Goal: Information Seeking & Learning: Find specific fact

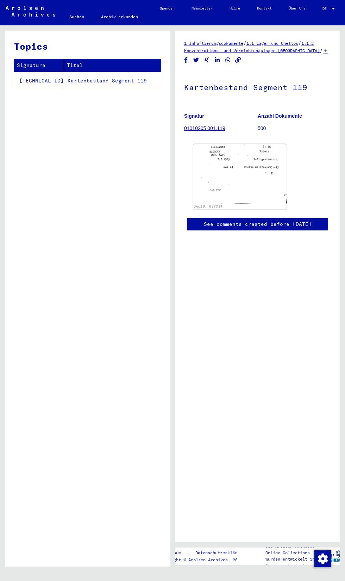
click at [261, 198] on img at bounding box center [241, 174] width 94 height 60
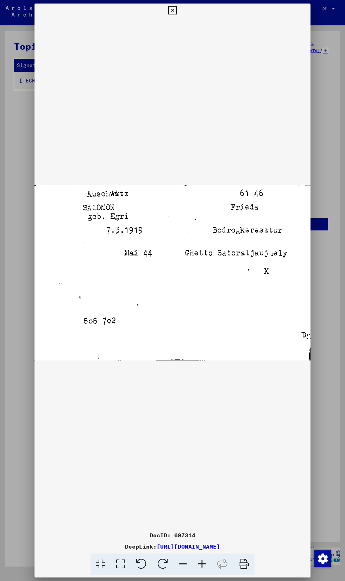
click at [171, 10] on icon at bounding box center [172, 10] width 8 height 8
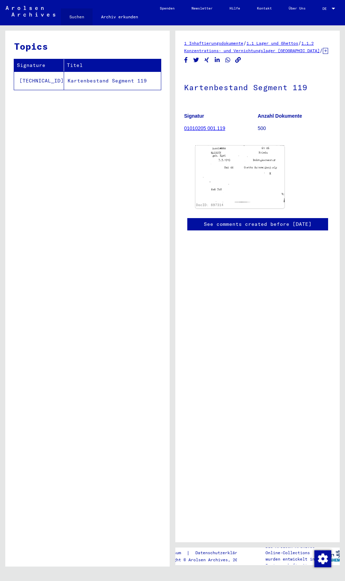
click at [77, 17] on link "Suchen" at bounding box center [77, 16] width 32 height 17
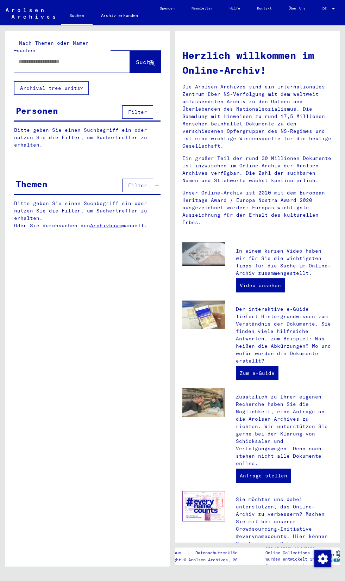
click at [32, 58] on input "text" at bounding box center [63, 61] width 91 height 7
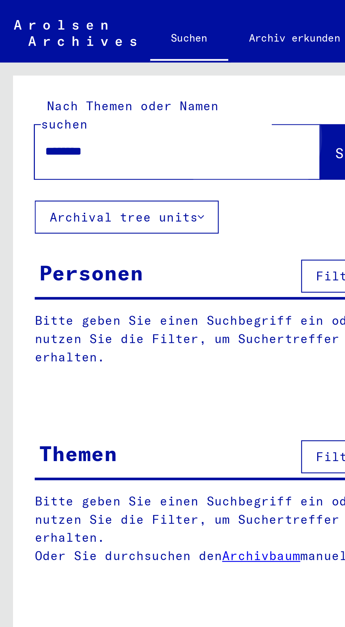
type input "********"
click at [136, 59] on span "Suche" at bounding box center [145, 62] width 18 height 7
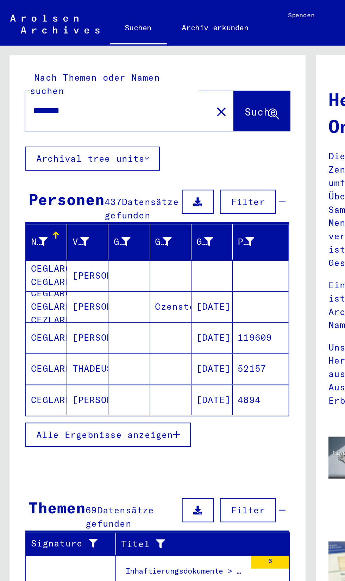
scroll to position [36, 1]
click at [97, 235] on button "Alle Ergebnisse anzeigen" at bounding box center [60, 241] width 92 height 13
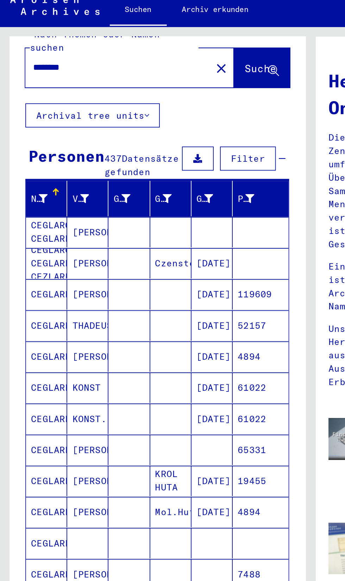
scroll to position [0, 0]
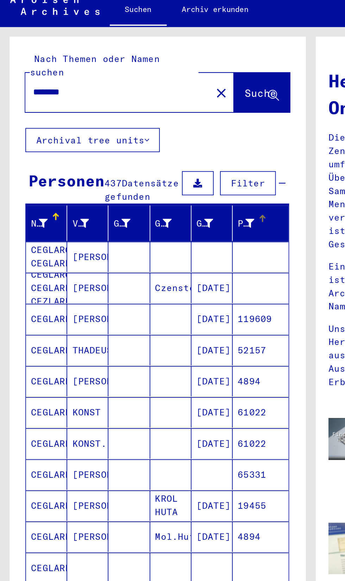
click at [138, 132] on icon at bounding box center [138, 134] width 5 height 5
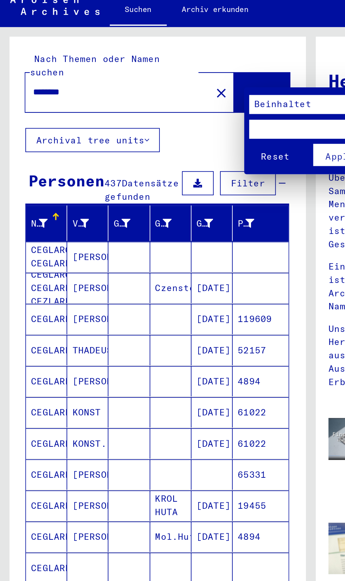
click at [167, 69] on span "Beinhaltet" at bounding box center [157, 68] width 32 height 6
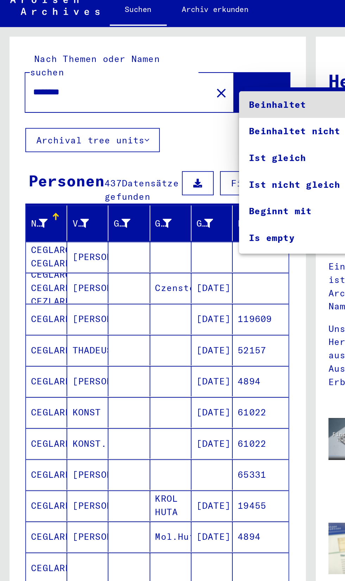
click at [71, 207] on div at bounding box center [172, 290] width 345 height 581
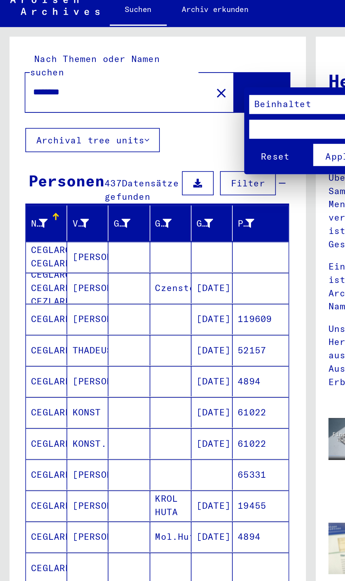
click at [121, 145] on div at bounding box center [172, 290] width 345 height 581
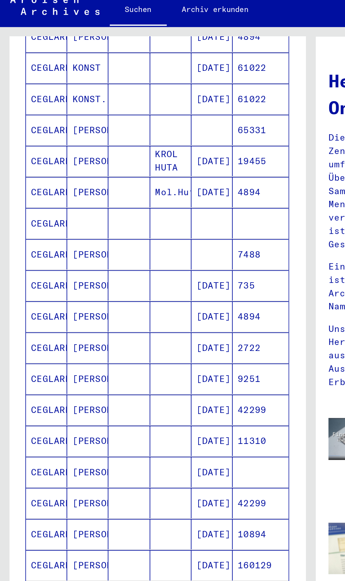
scroll to position [78, 1]
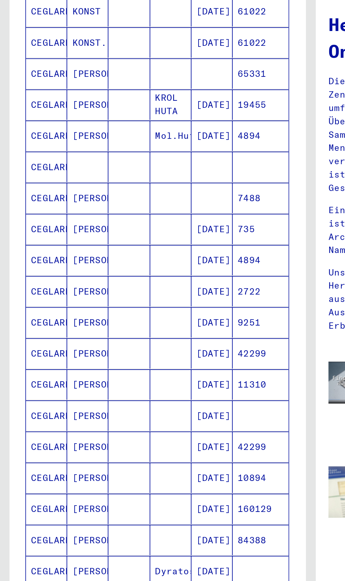
click at [133, 391] on icon "Next page" at bounding box center [137, 396] width 10 height 10
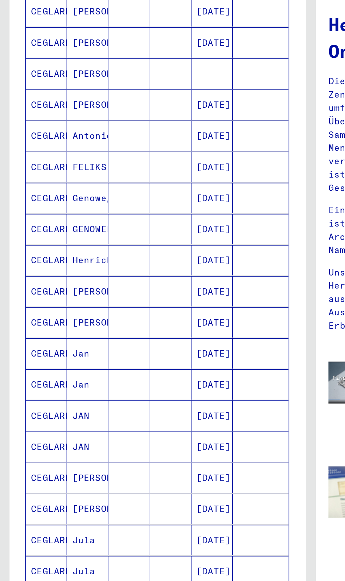
scroll to position [77, 1]
click at [136, 391] on icon "Next page" at bounding box center [137, 396] width 10 height 10
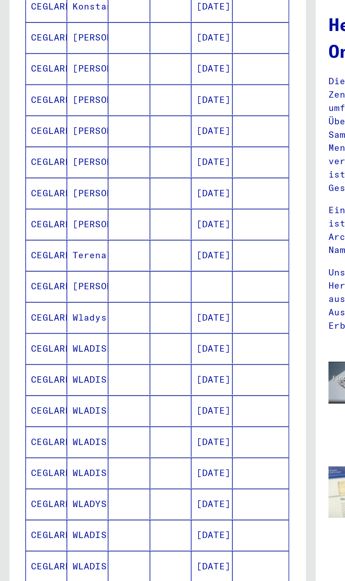
scroll to position [110, 0]
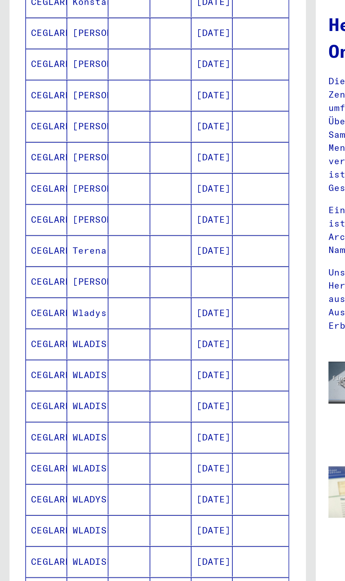
click at [136, 474] on icon "Next page" at bounding box center [136, 476] width 3 height 5
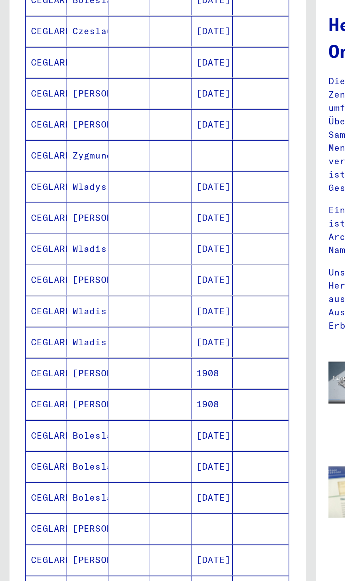
scroll to position [178, 0]
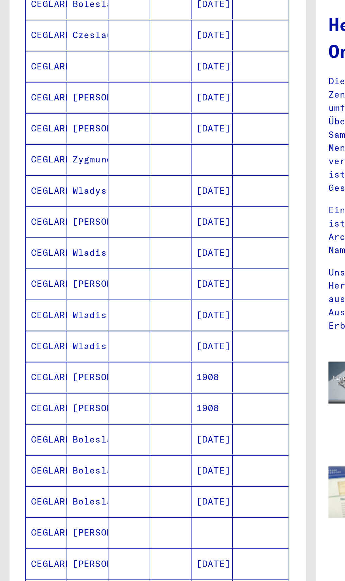
click at [136, 404] on icon "Next page" at bounding box center [137, 409] width 10 height 10
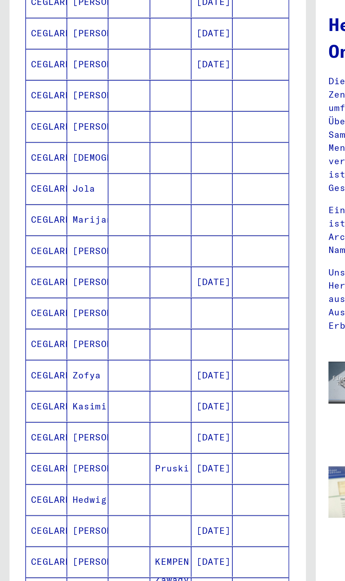
scroll to position [147, 0]
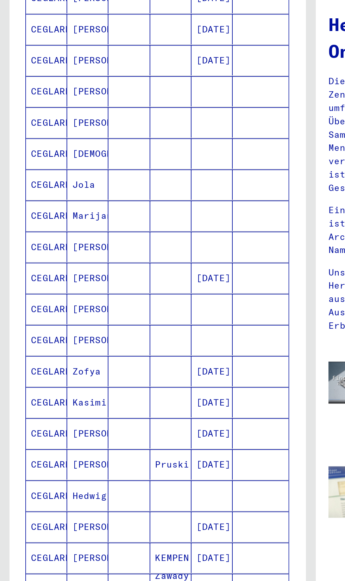
click at [136, 435] on icon "Next page" at bounding box center [137, 440] width 10 height 10
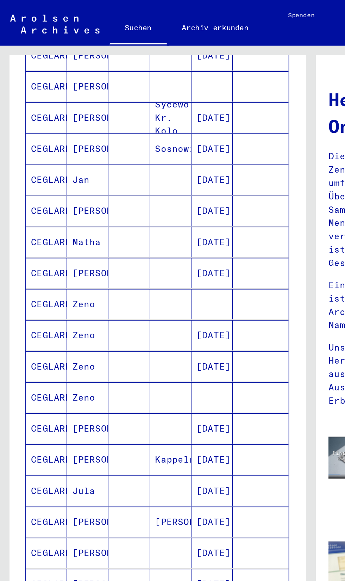
scroll to position [78, 0]
click at [136, 391] on icon "Next page" at bounding box center [137, 396] width 10 height 10
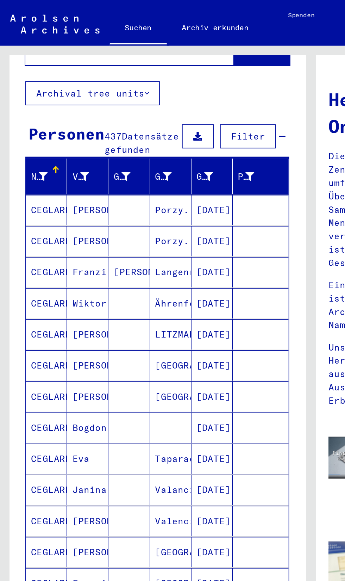
scroll to position [78, 1]
click at [122, 281] on mat-cell "[DATE]" at bounding box center [117, 289] width 23 height 17
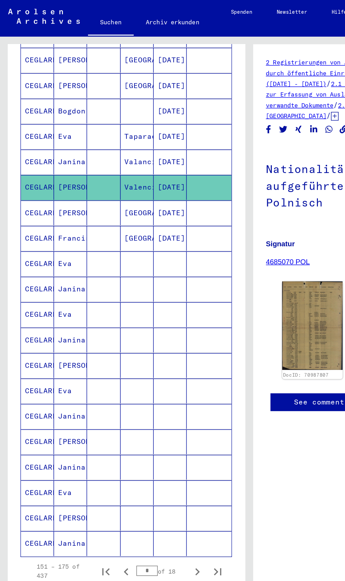
scroll to position [200, 0]
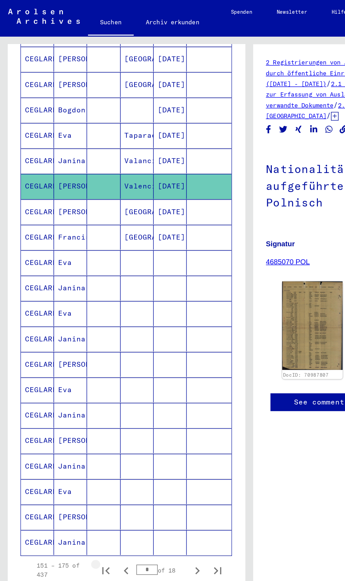
click at [73, 391] on icon "First page" at bounding box center [73, 396] width 10 height 10
type input "*"
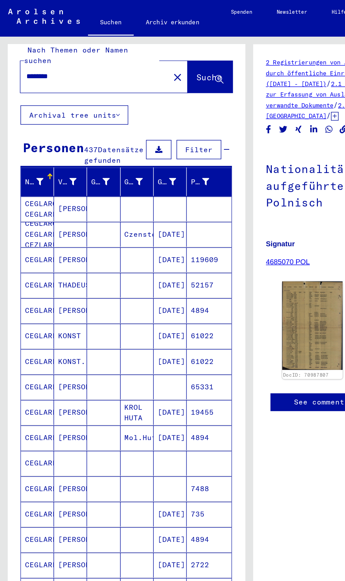
scroll to position [17, 0]
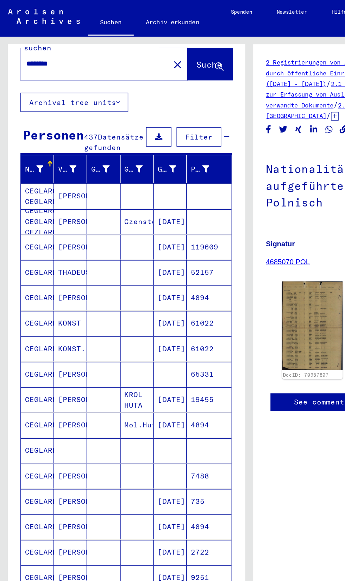
click at [133, 374] on mat-cell "2722" at bounding box center [144, 382] width 31 height 17
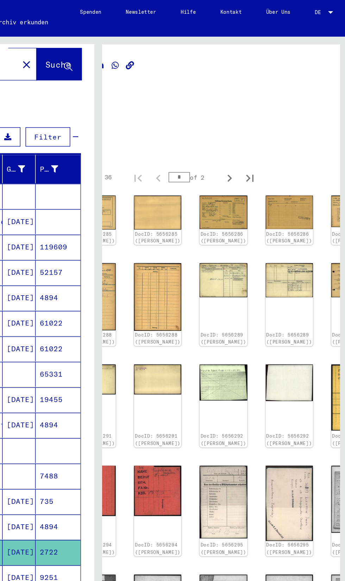
scroll to position [7, 1]
click at [198, 160] on link "DocID: 5656285 ([PERSON_NAME])" at bounding box center [213, 164] width 33 height 9
